Goal: Information Seeking & Learning: Check status

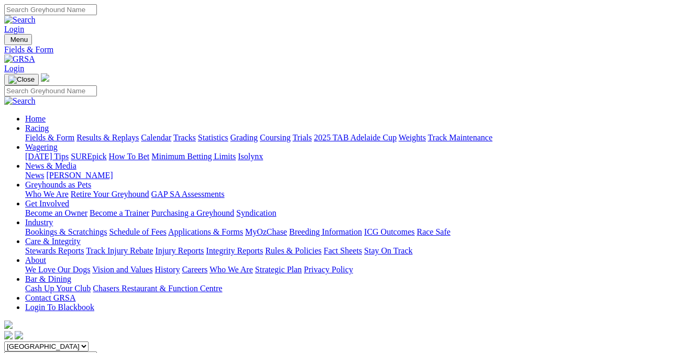
click at [139, 133] on link "Results & Replays" at bounding box center [108, 137] width 62 height 9
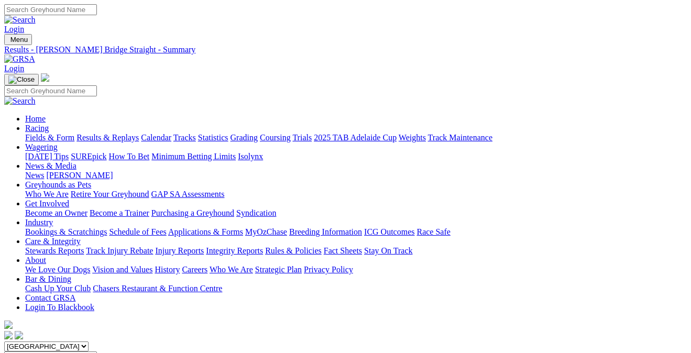
click at [35, 133] on link "Fields & Form" at bounding box center [49, 137] width 49 height 9
